Goal: Task Accomplishment & Management: Use online tool/utility

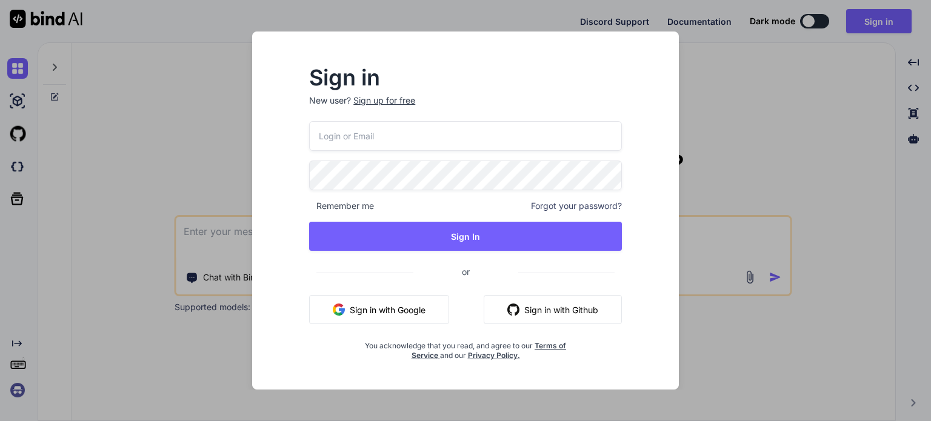
click at [704, 104] on div "Sign in New user? Sign up for free Remember me Forgot your password? Sign In or…" at bounding box center [465, 210] width 931 height 421
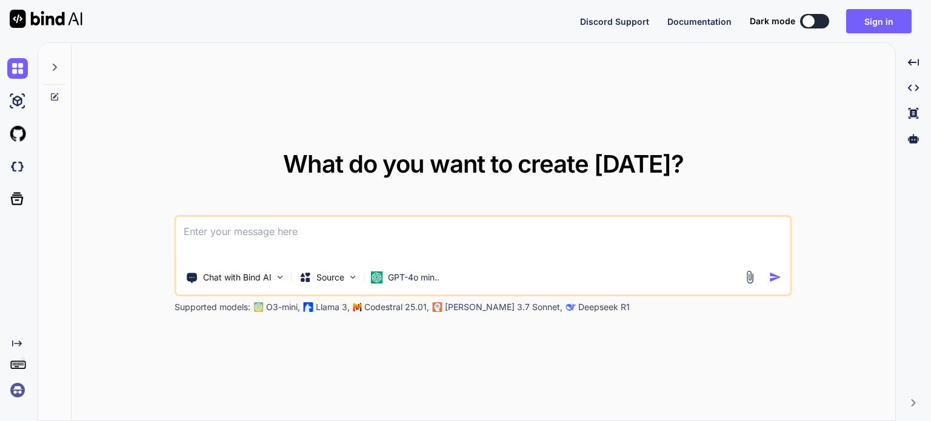
click at [231, 241] on textarea at bounding box center [483, 239] width 614 height 45
click at [276, 279] on img at bounding box center [280, 277] width 10 height 10
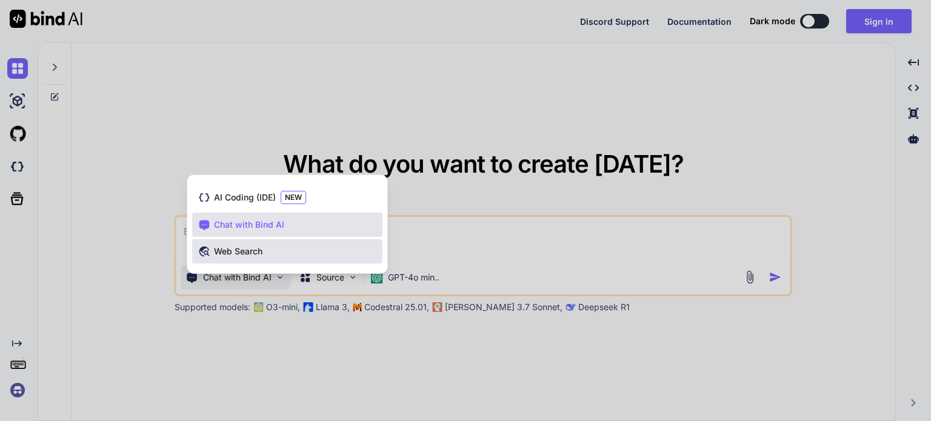
click at [252, 245] on span "Web Search" at bounding box center [238, 251] width 48 height 12
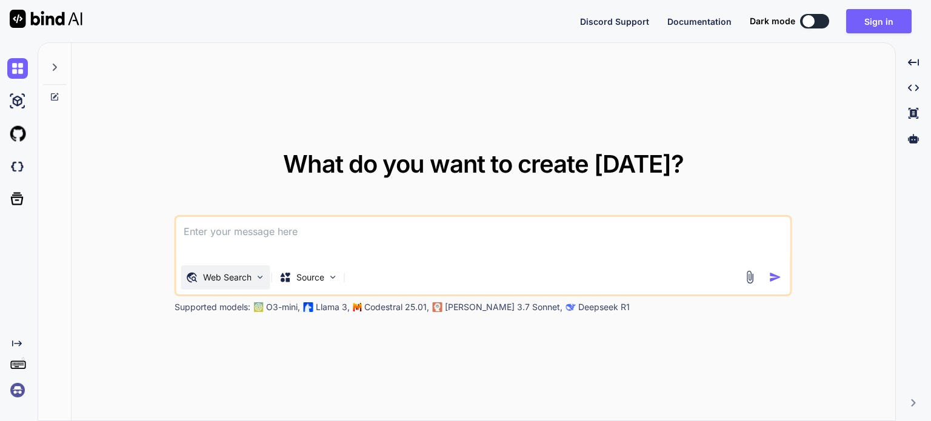
click at [258, 271] on div "Web Search" at bounding box center [225, 277] width 89 height 24
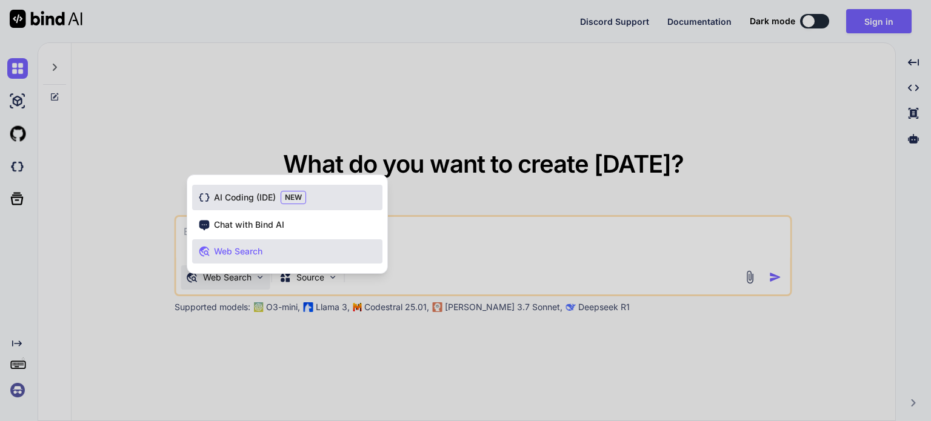
click at [236, 195] on span "AI Coding (IDE)" at bounding box center [245, 198] width 62 height 12
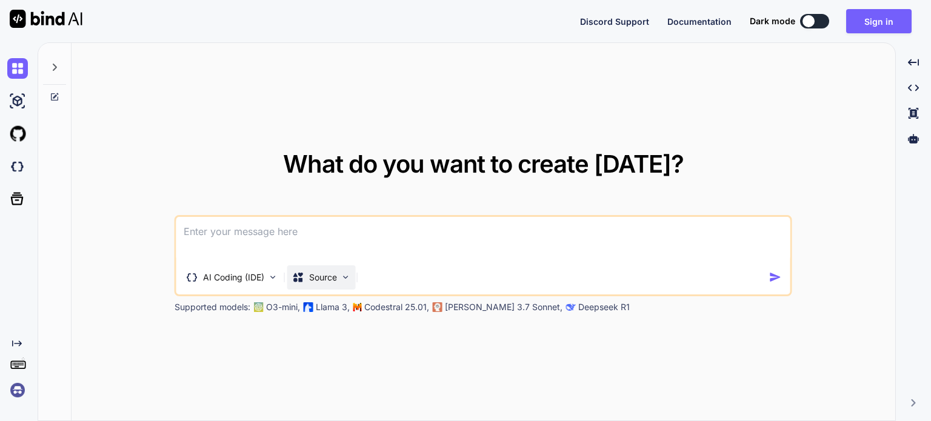
click at [342, 280] on img at bounding box center [346, 277] width 10 height 10
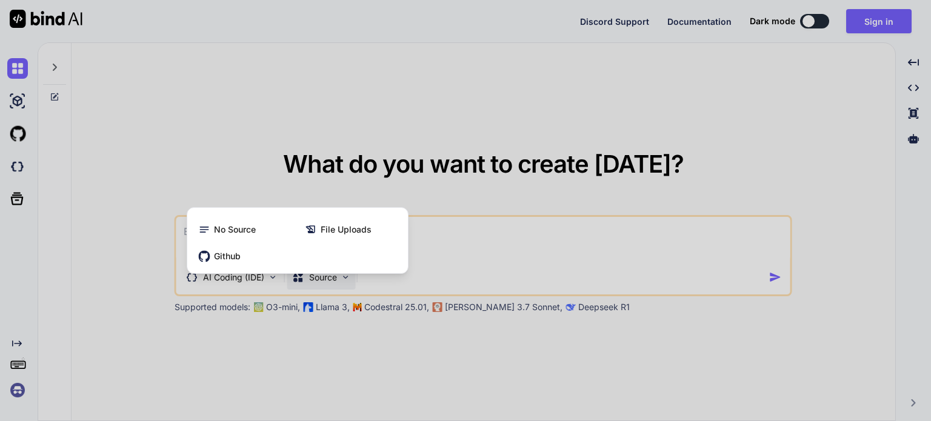
click at [333, 162] on div at bounding box center [465, 210] width 931 height 421
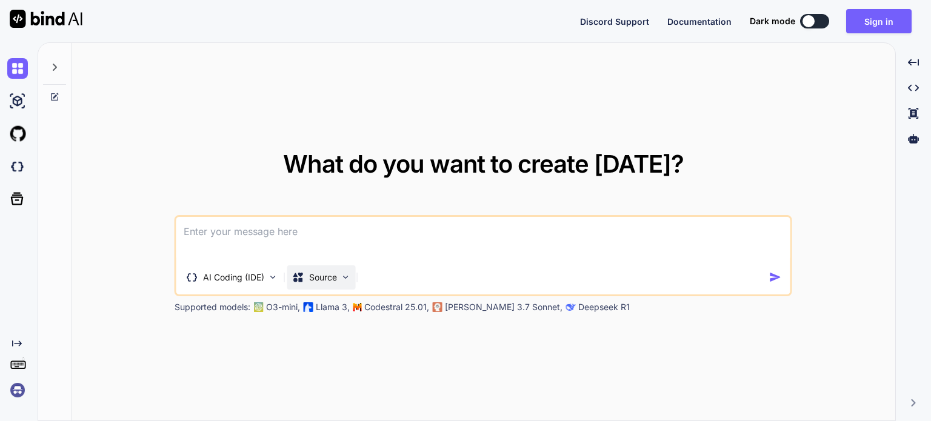
click at [344, 281] on img at bounding box center [346, 277] width 10 height 10
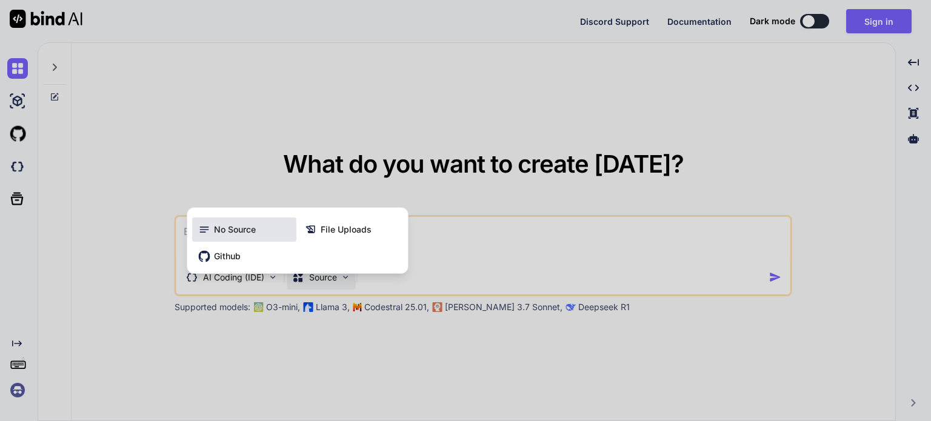
click at [245, 221] on div "No Source" at bounding box center [244, 230] width 104 height 24
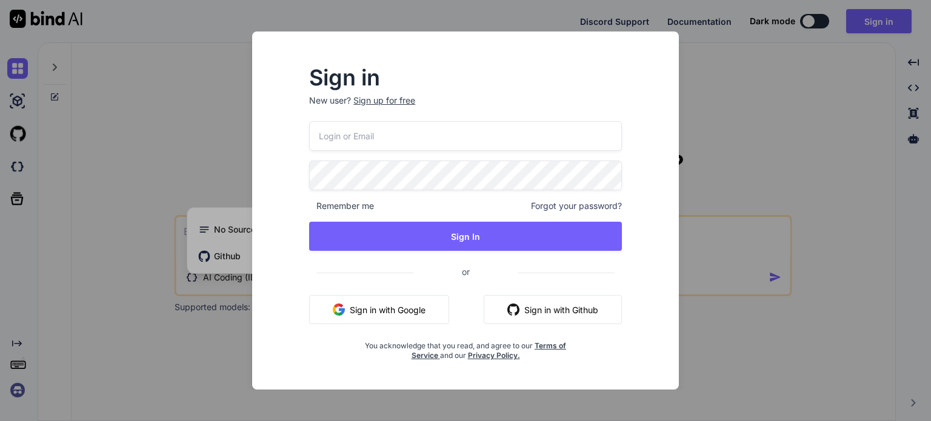
click at [199, 152] on div "Sign in New user? Sign up for free Remember me Forgot your password? Sign In or…" at bounding box center [465, 210] width 931 height 421
